Goal: Information Seeking & Learning: Find specific fact

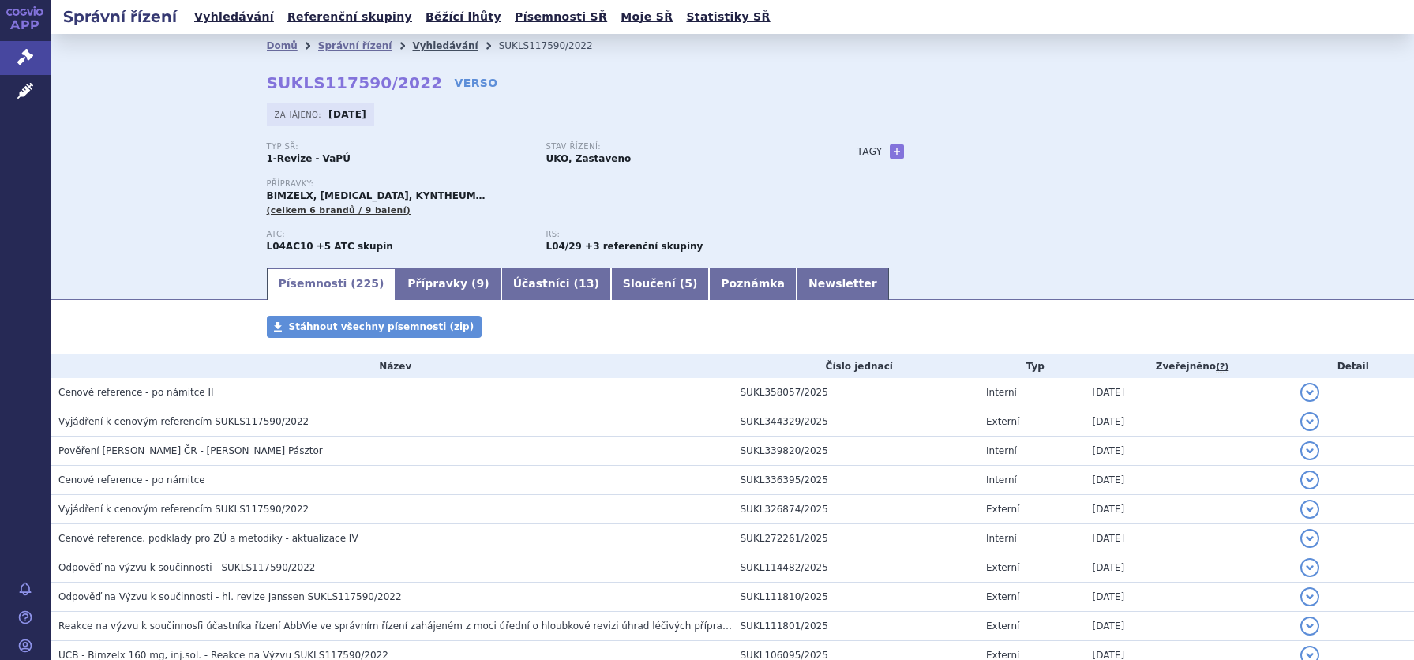
click at [426, 47] on link "Vyhledávání" at bounding box center [445, 45] width 66 height 11
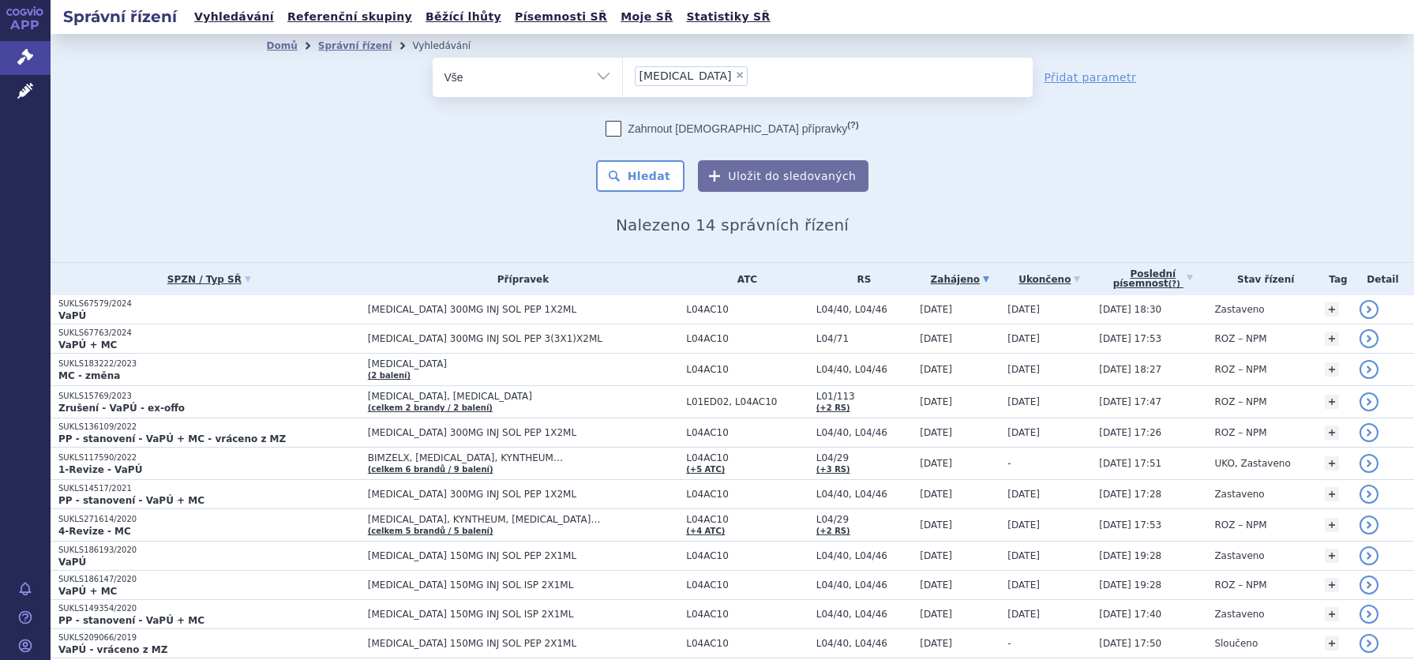
click at [720, 84] on ul "× cosentyx" at bounding box center [828, 75] width 410 height 35
click at [623, 84] on select "cosentyx" at bounding box center [622, 76] width 1 height 39
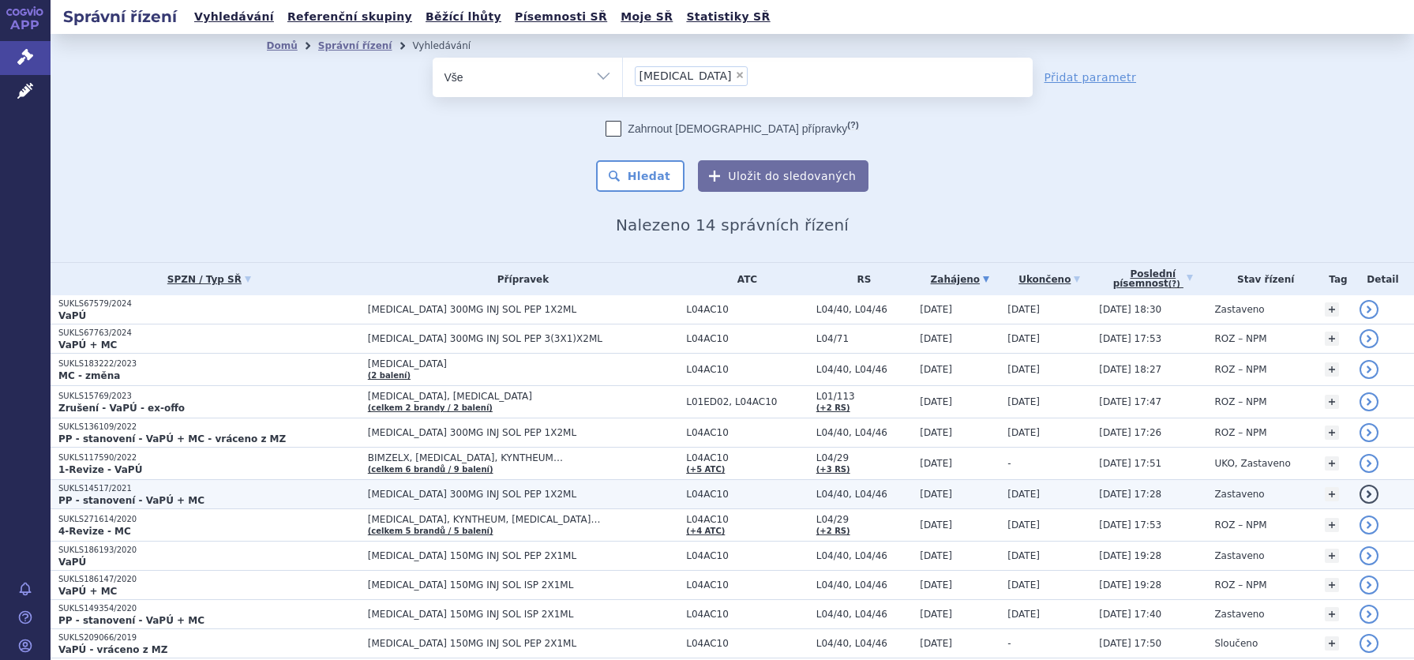
click at [120, 481] on td "SUKLS14517/2021 PP - stanovení - VaPÚ + MC" at bounding box center [206, 494] width 310 height 29
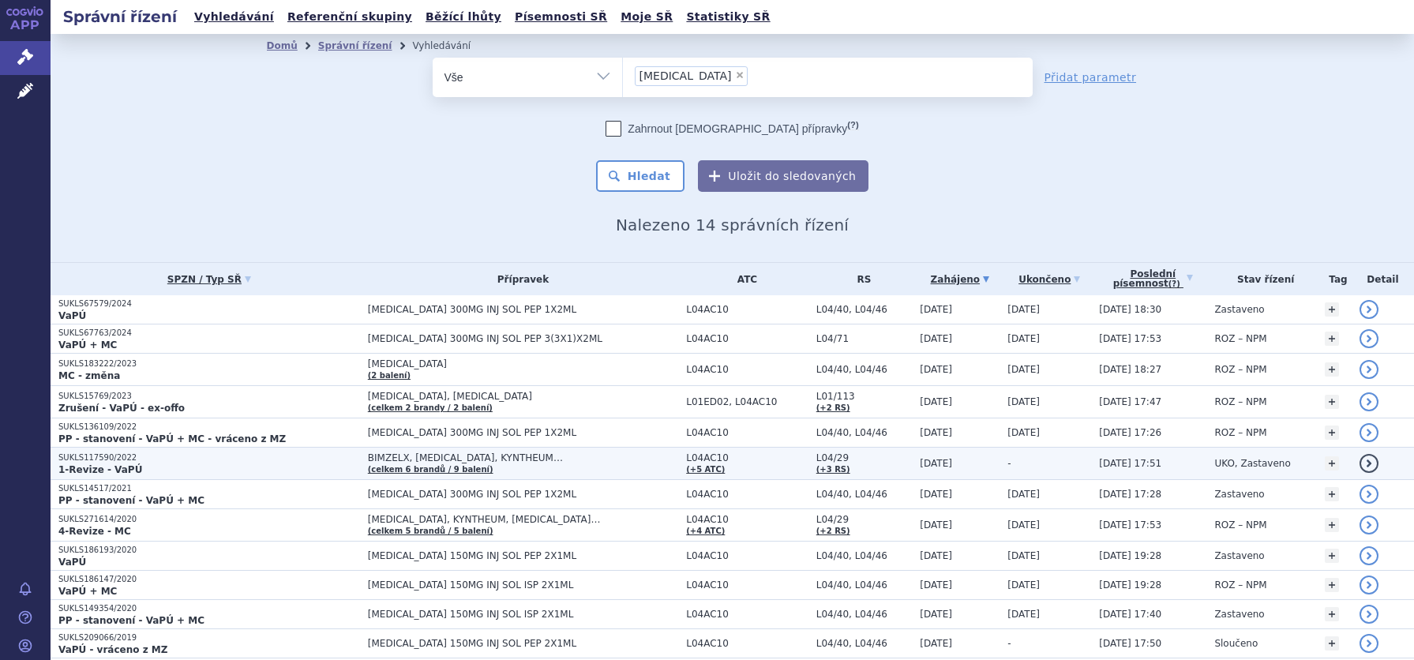
click at [110, 464] on strong "1-Revize - VaPÚ" at bounding box center [100, 469] width 84 height 11
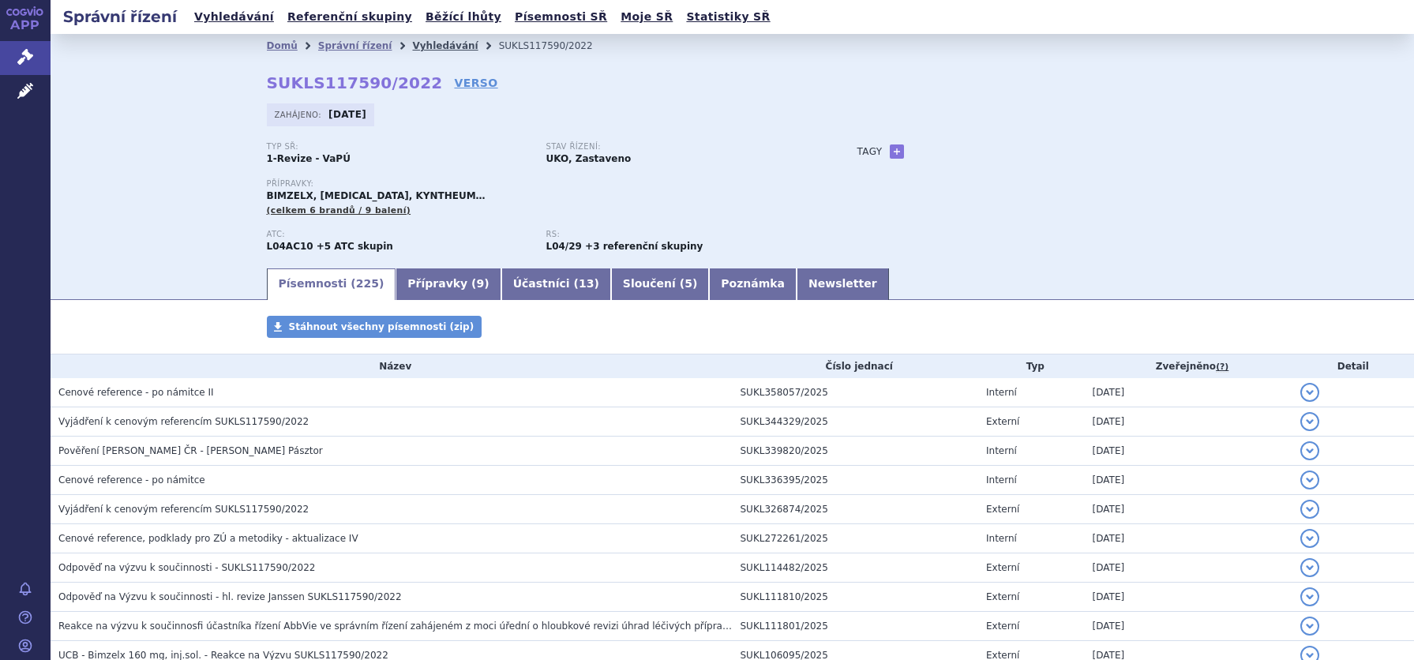
click at [412, 44] on link "Vyhledávání" at bounding box center [445, 45] width 66 height 11
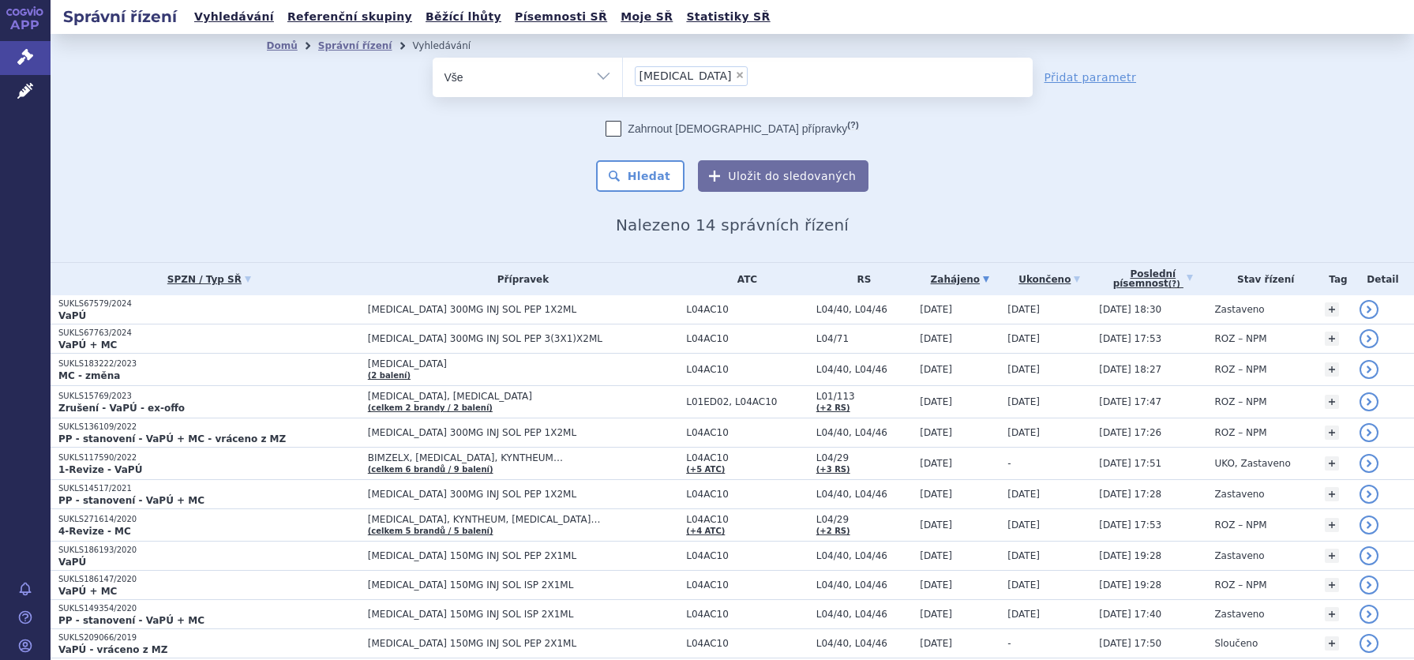
click at [738, 68] on ul "× [MEDICAL_DATA]" at bounding box center [828, 75] width 410 height 35
click at [623, 68] on select "[MEDICAL_DATA]" at bounding box center [622, 76] width 1 height 39
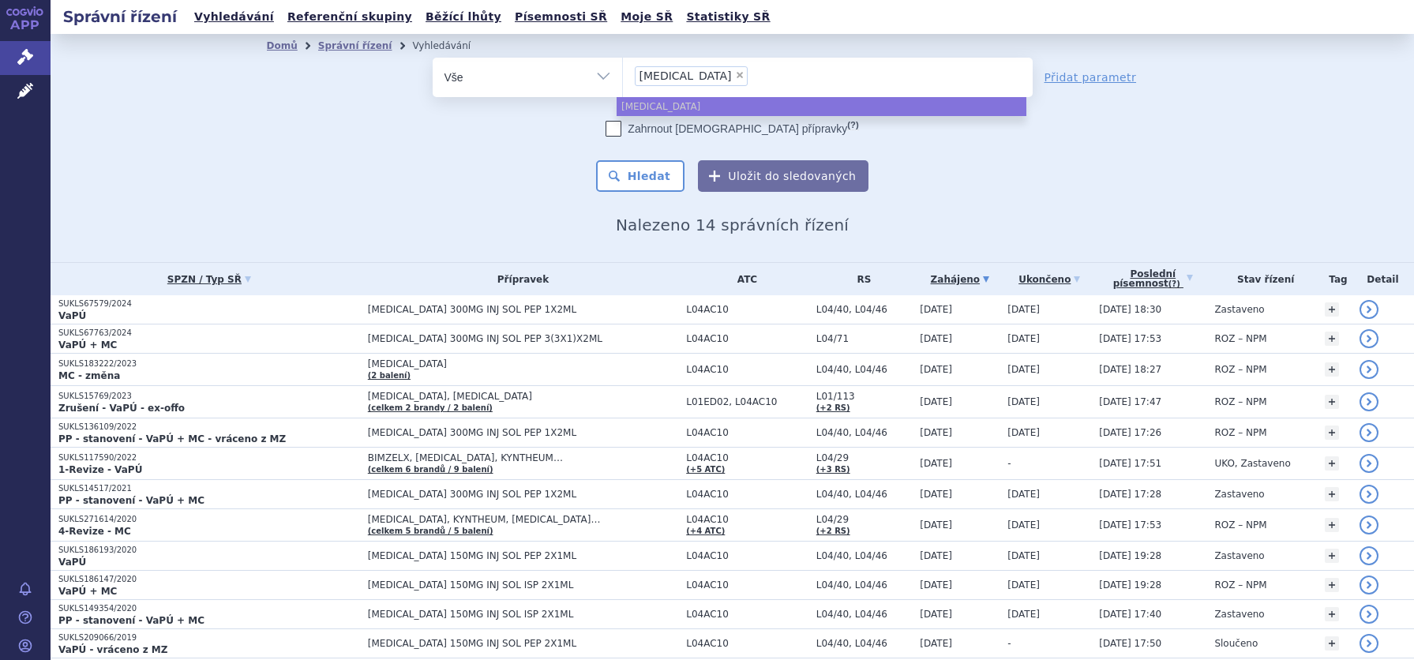
select select
type input "[MEDICAL_DATA]"
type input "c"
type input "le"
type input "leq"
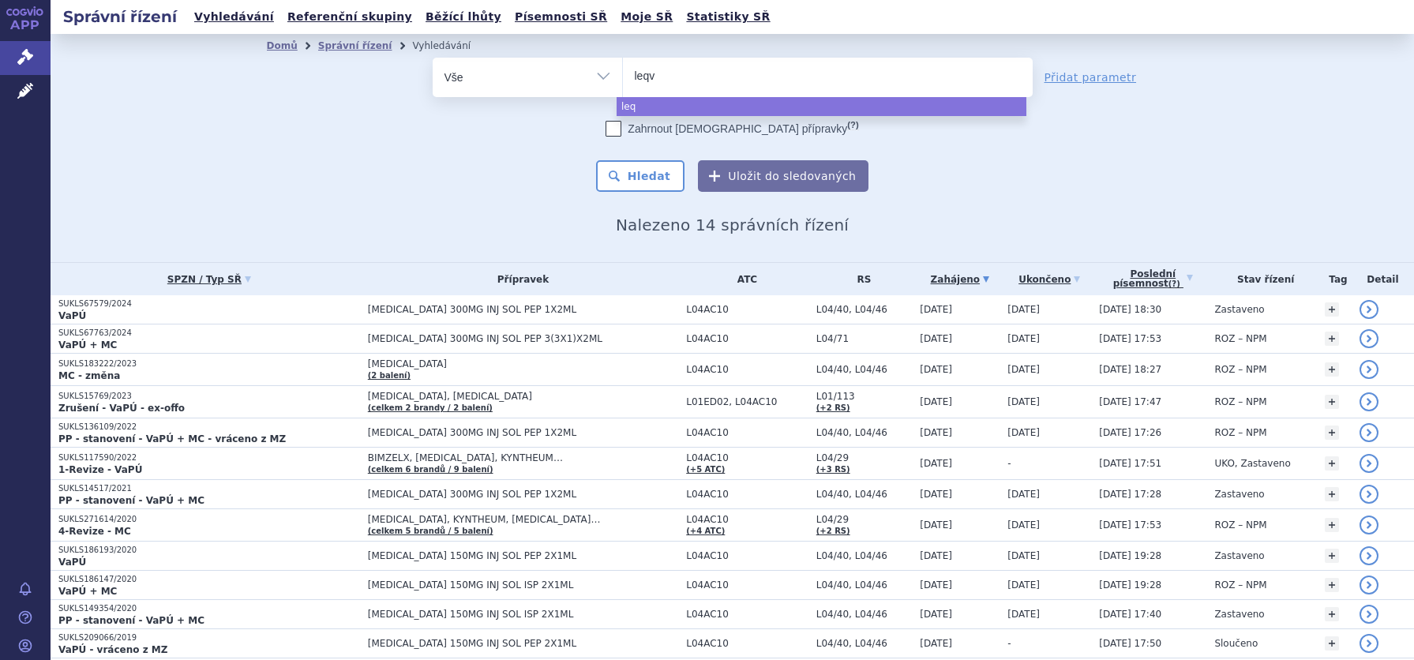
type input "leqvi"
type input "leqvio"
select select "leqvio"
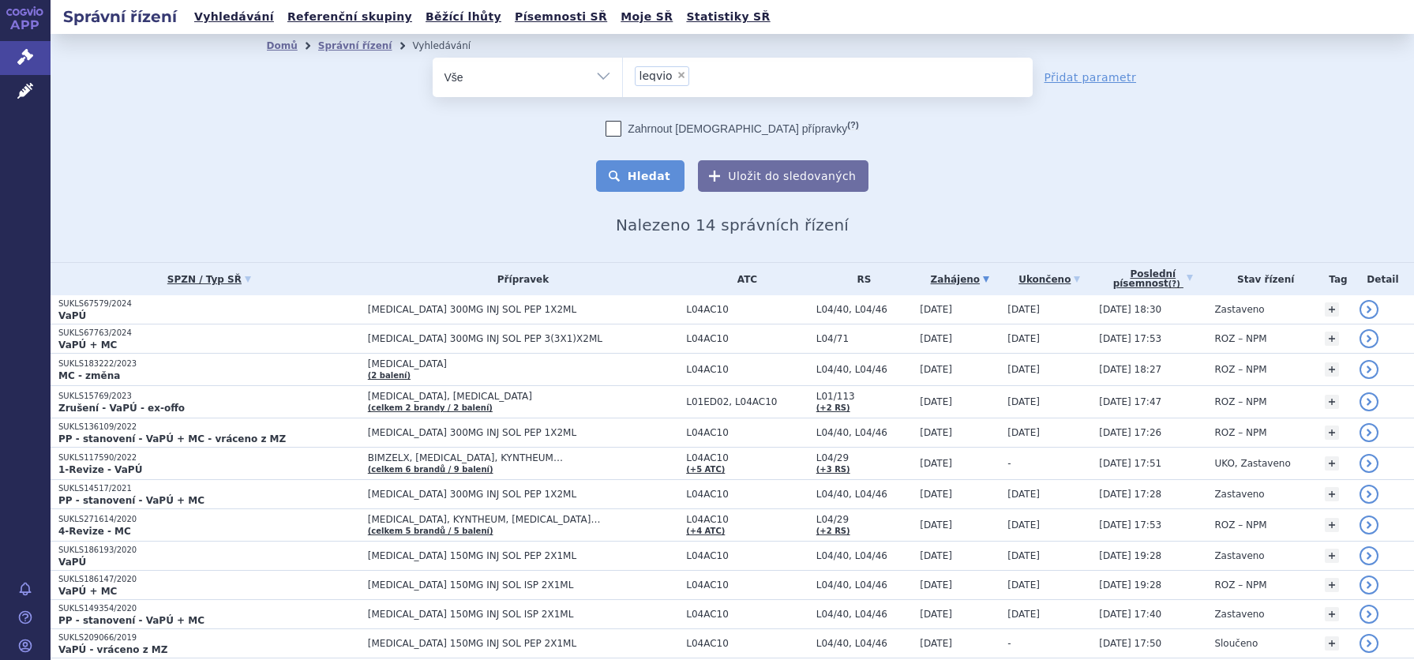
click at [634, 188] on button "Hledat" at bounding box center [640, 176] width 89 height 32
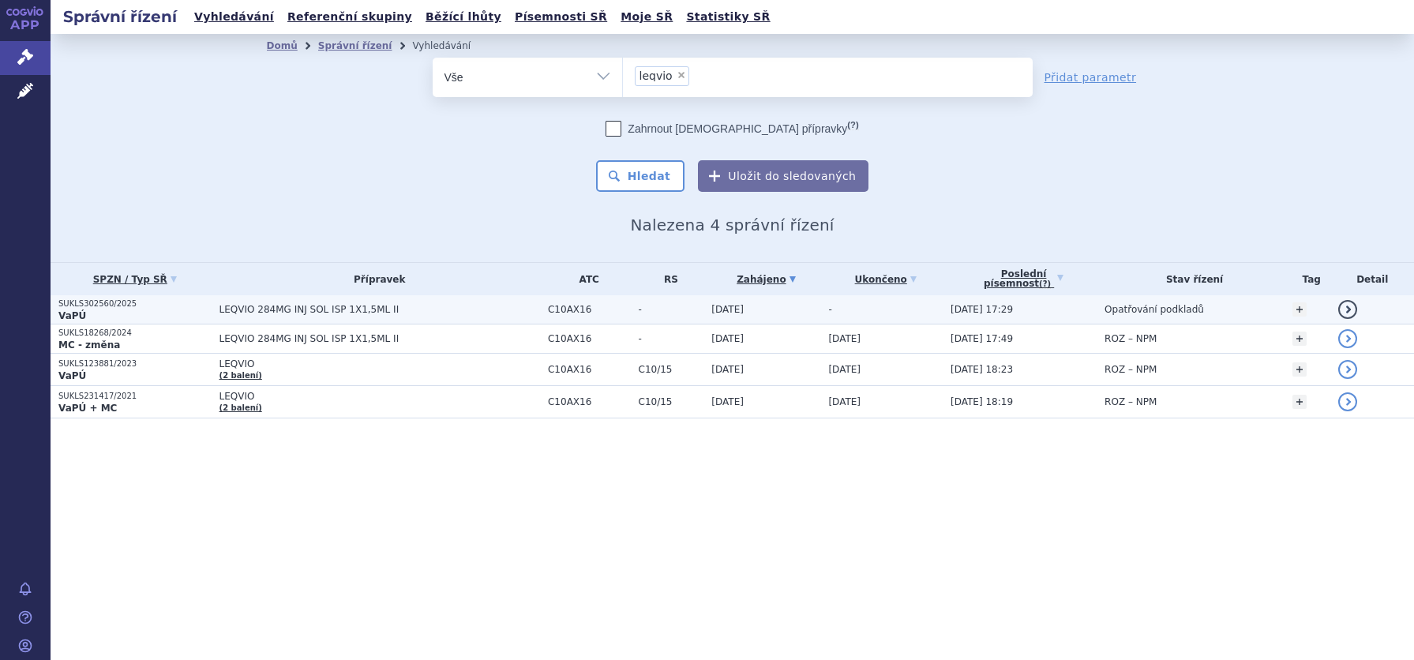
click at [134, 314] on p "VaPÚ" at bounding box center [134, 316] width 153 height 13
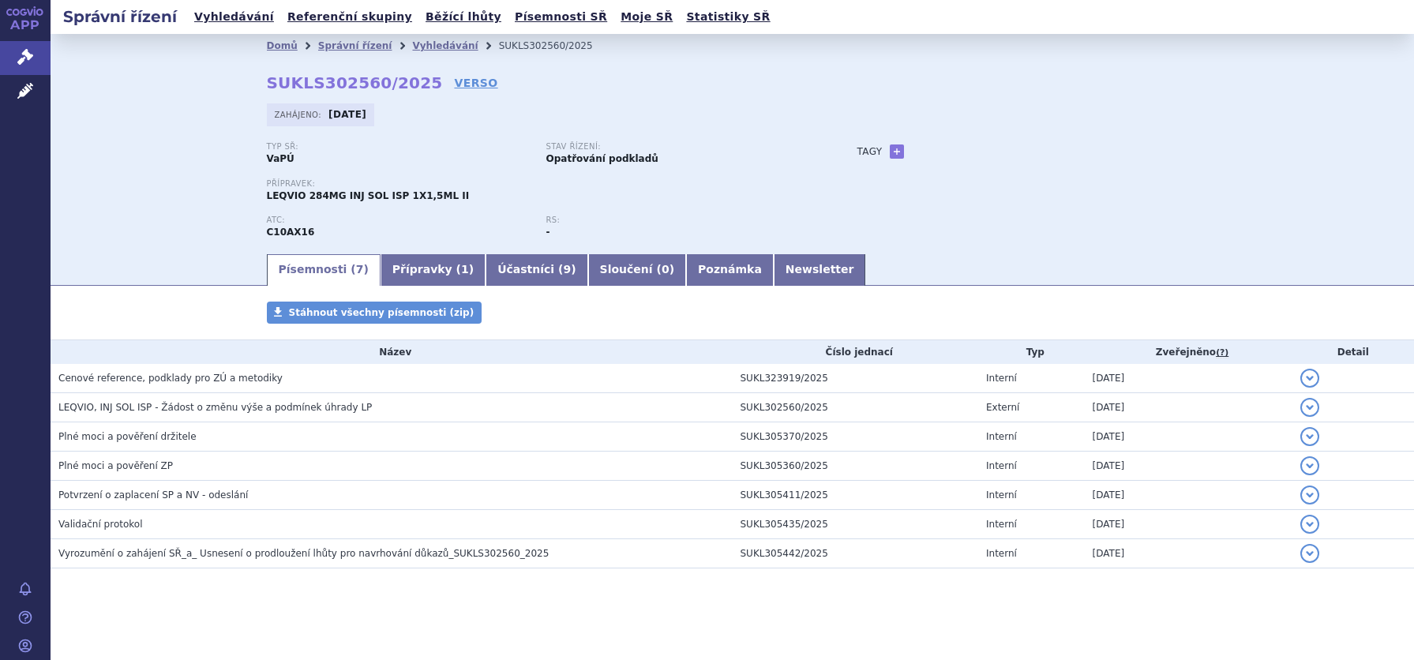
click at [510, 651] on section "Domů Správní řízení Vyhledávání SUKLS302560/2025 SUKLS302560/2025 VERSO [GEOGRA…" at bounding box center [733, 348] width 1364 height 629
click at [1384, 231] on div "Domů Správní řízení Vyhledávání SUKLS302560/2025 SUKLS302560/2025 VERSO [GEOGRA…" at bounding box center [733, 143] width 1364 height 218
